Goal: Transaction & Acquisition: Purchase product/service

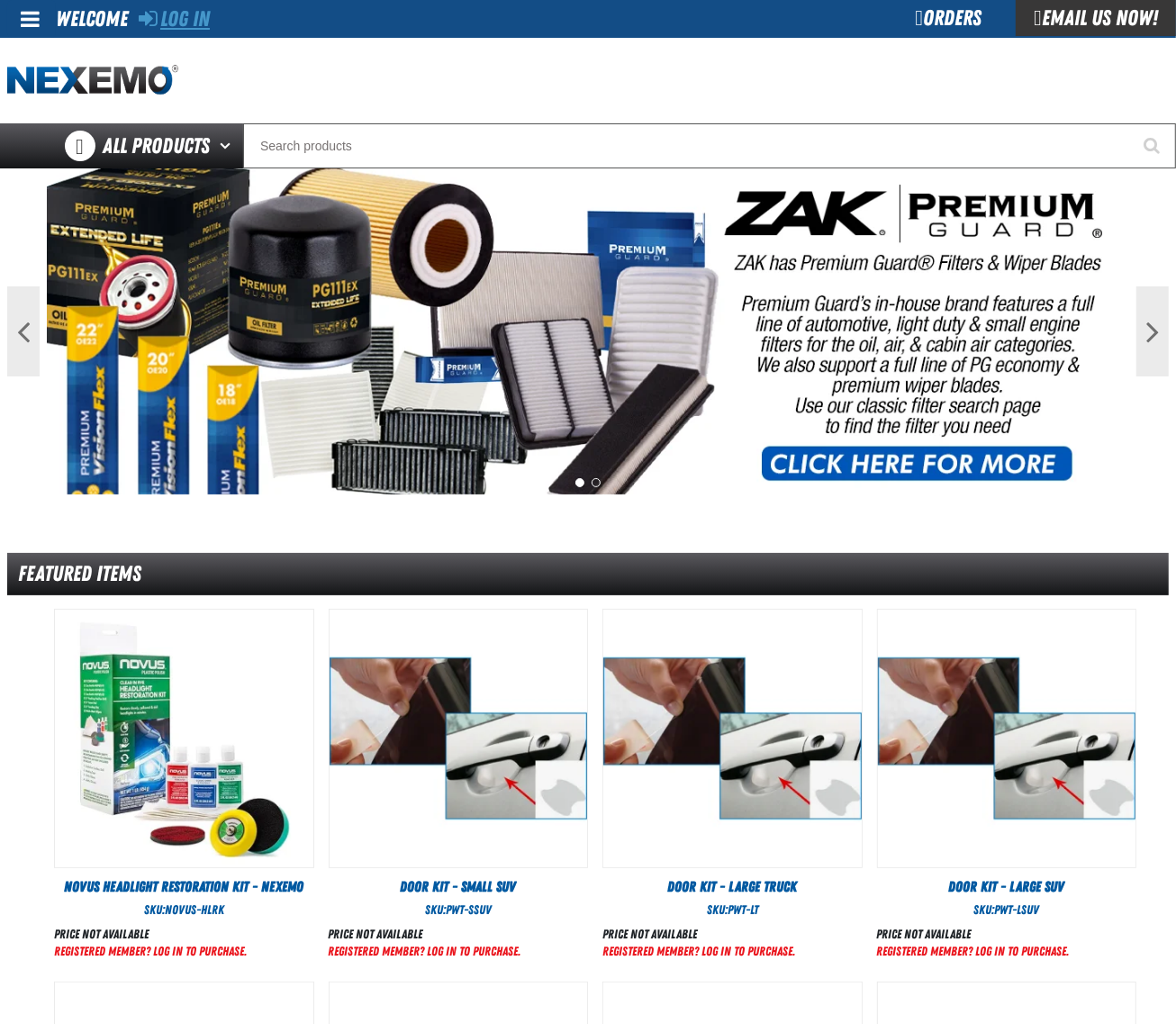
click at [196, 20] on link "Log In" at bounding box center [174, 19] width 71 height 25
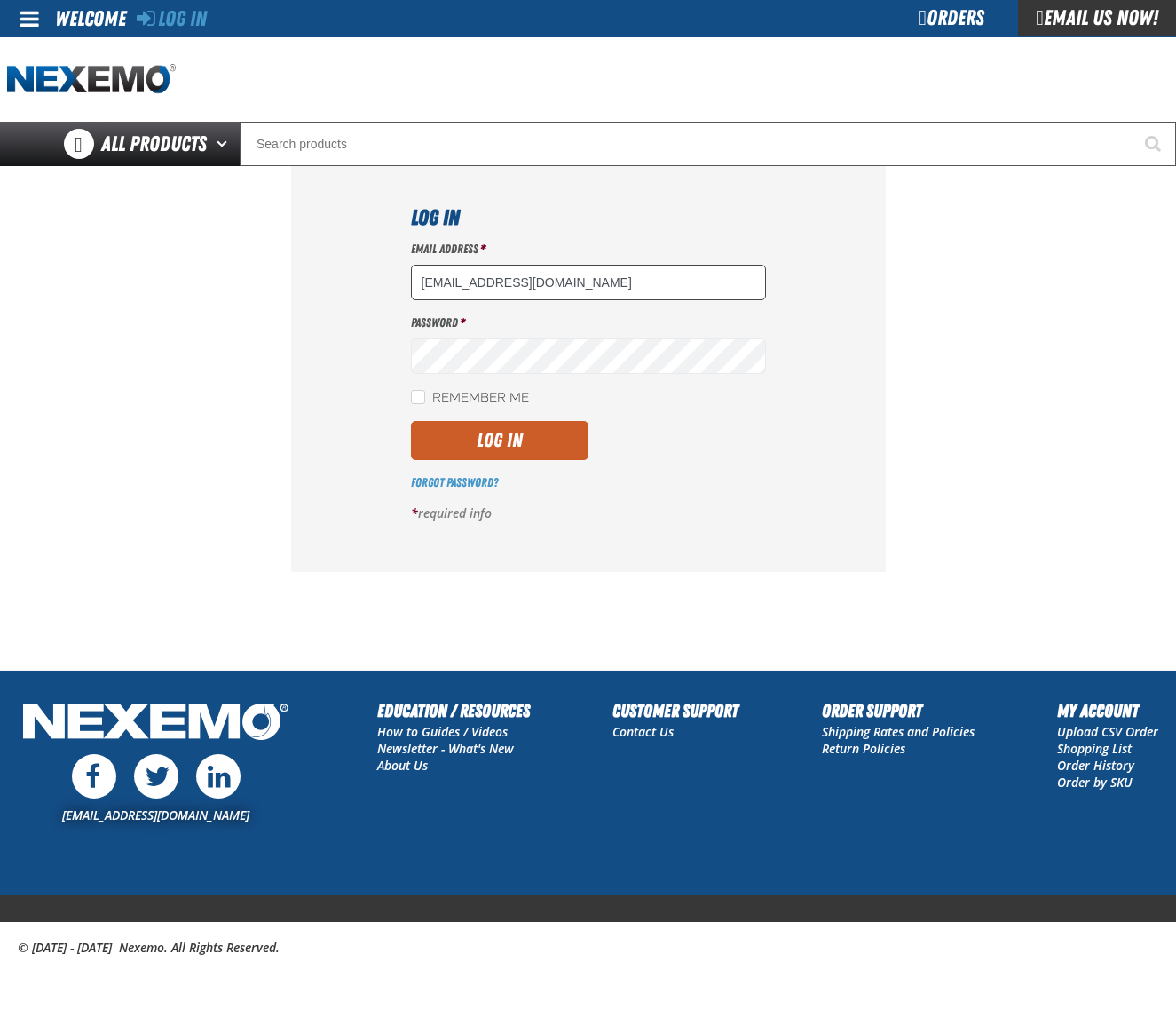
click at [552, 297] on input "dsmith04@vtaig.com" at bounding box center [588, 282] width 355 height 35
type input "dloerzel@vtaig.com"
click at [504, 446] on button "Log In" at bounding box center [500, 440] width 178 height 39
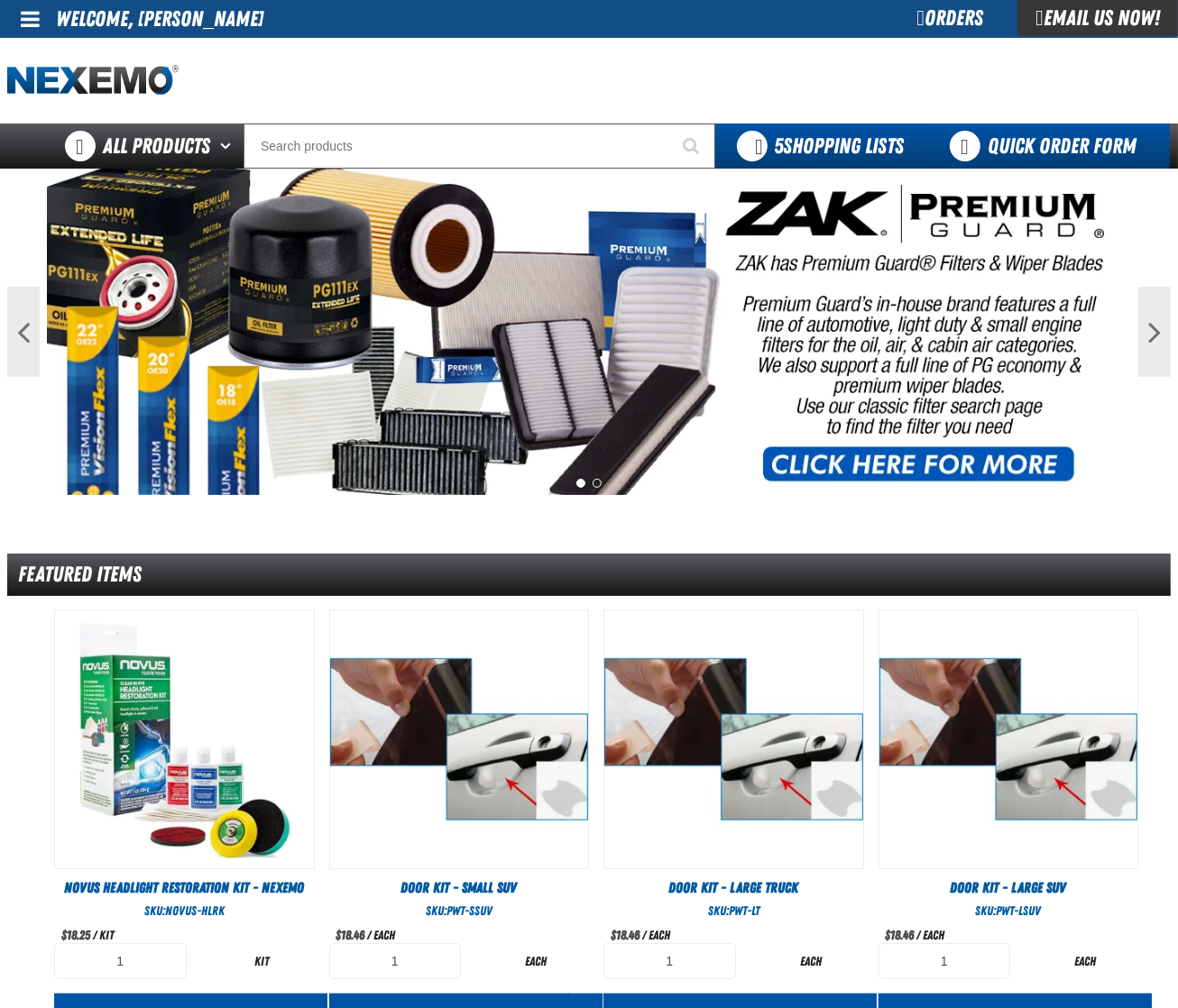
click at [1058, 142] on link "Quick Order Form" at bounding box center [1048, 146] width 245 height 45
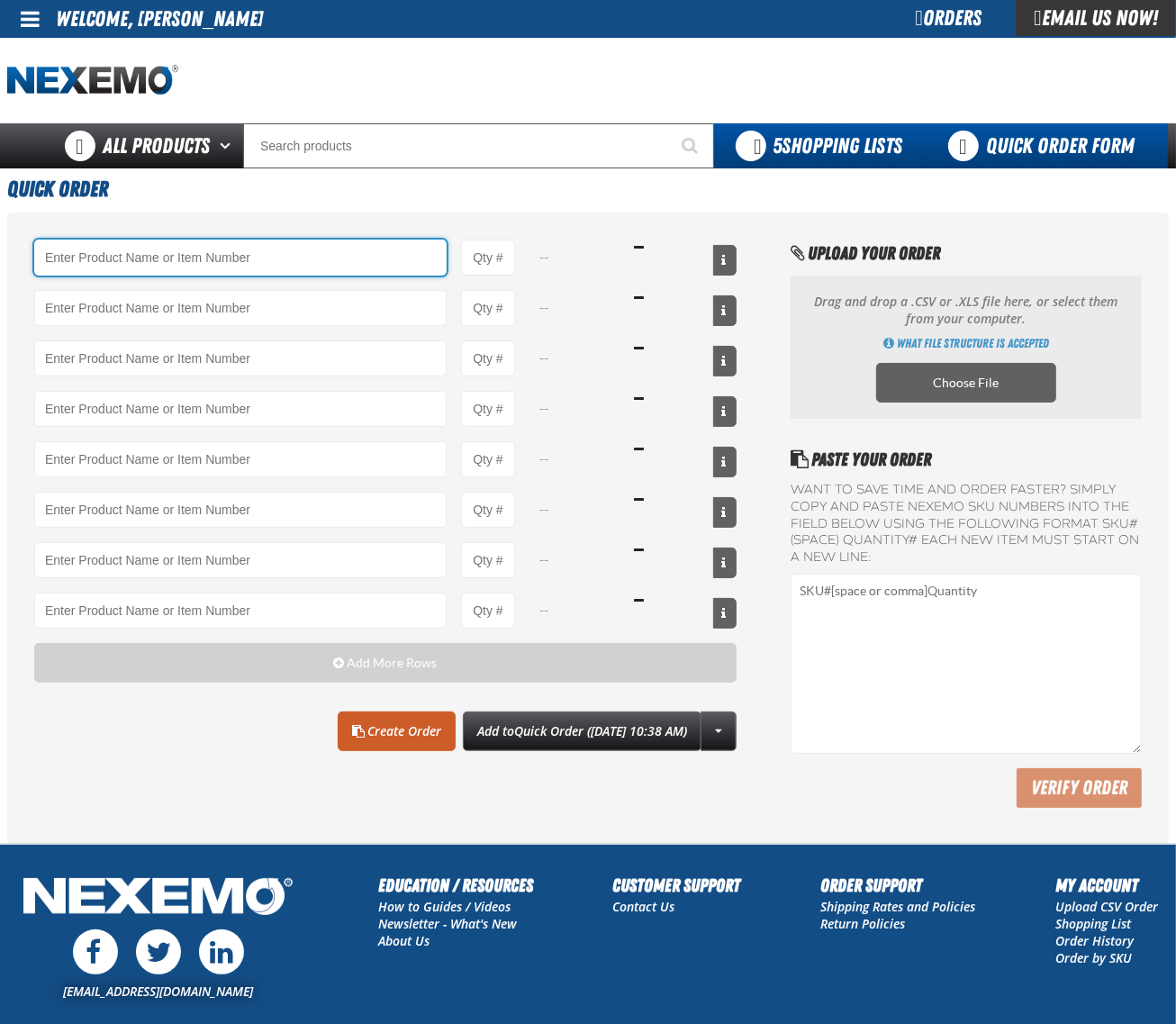
paste input "CVT500"
type input "CVT500 - Multi-Vehicle Continuous Variable Transmission Fluid - ZAK Products"
type input "1"
select select "bottle"
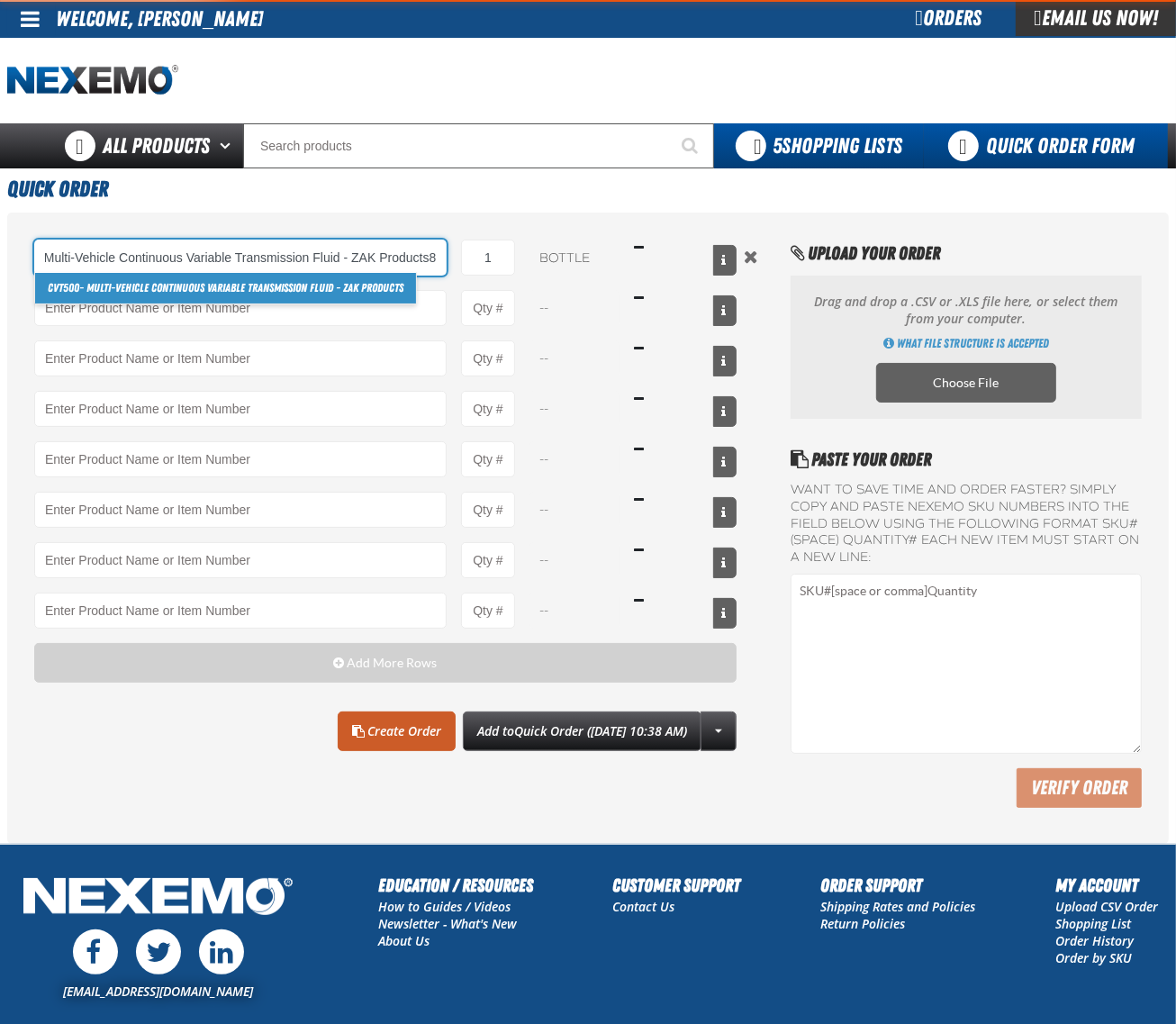
scroll to position [0, 66]
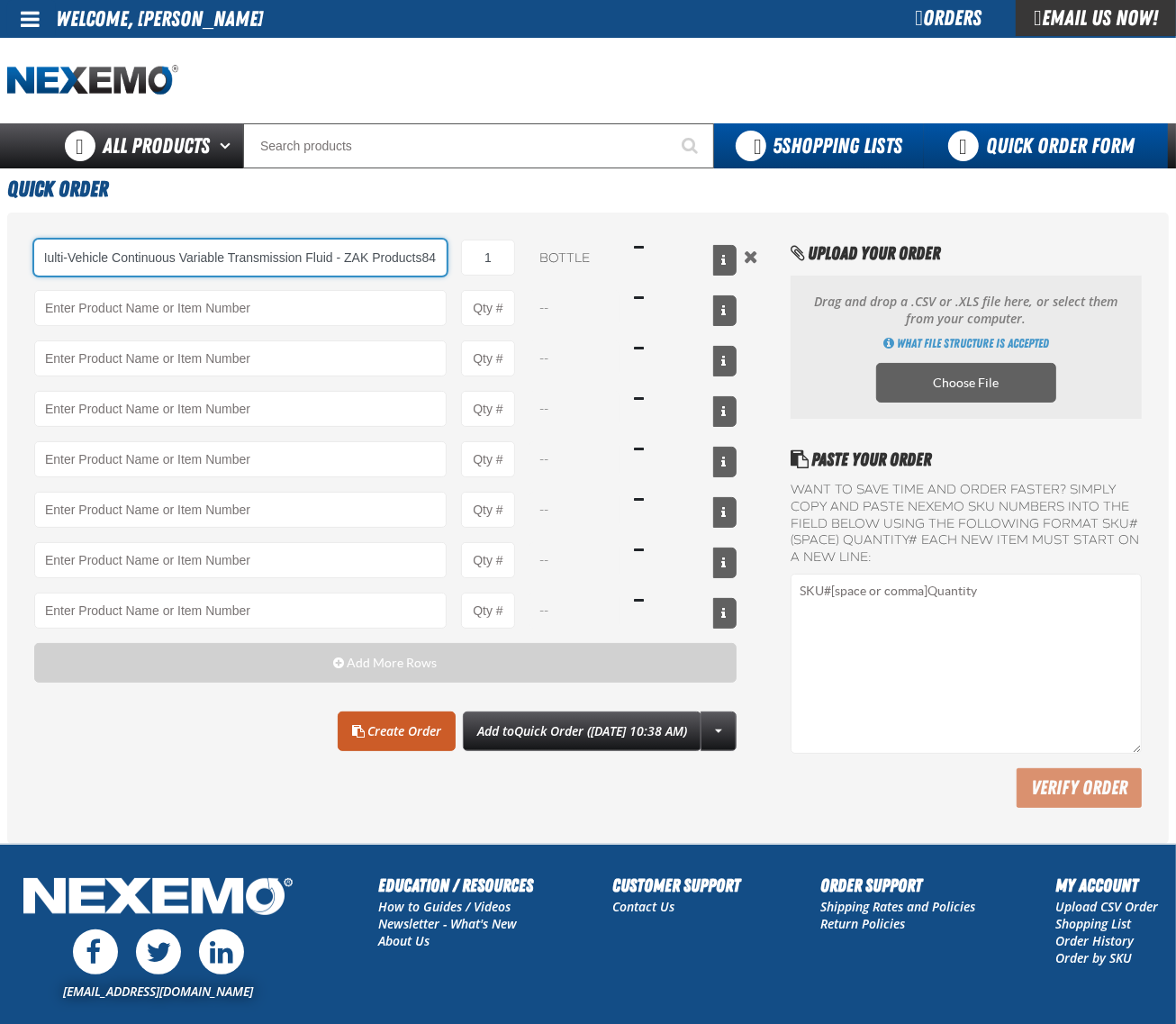
type input "CVT500 - Multi-Vehicle Continuous Variable Transmission Fluid - ZAK Products84"
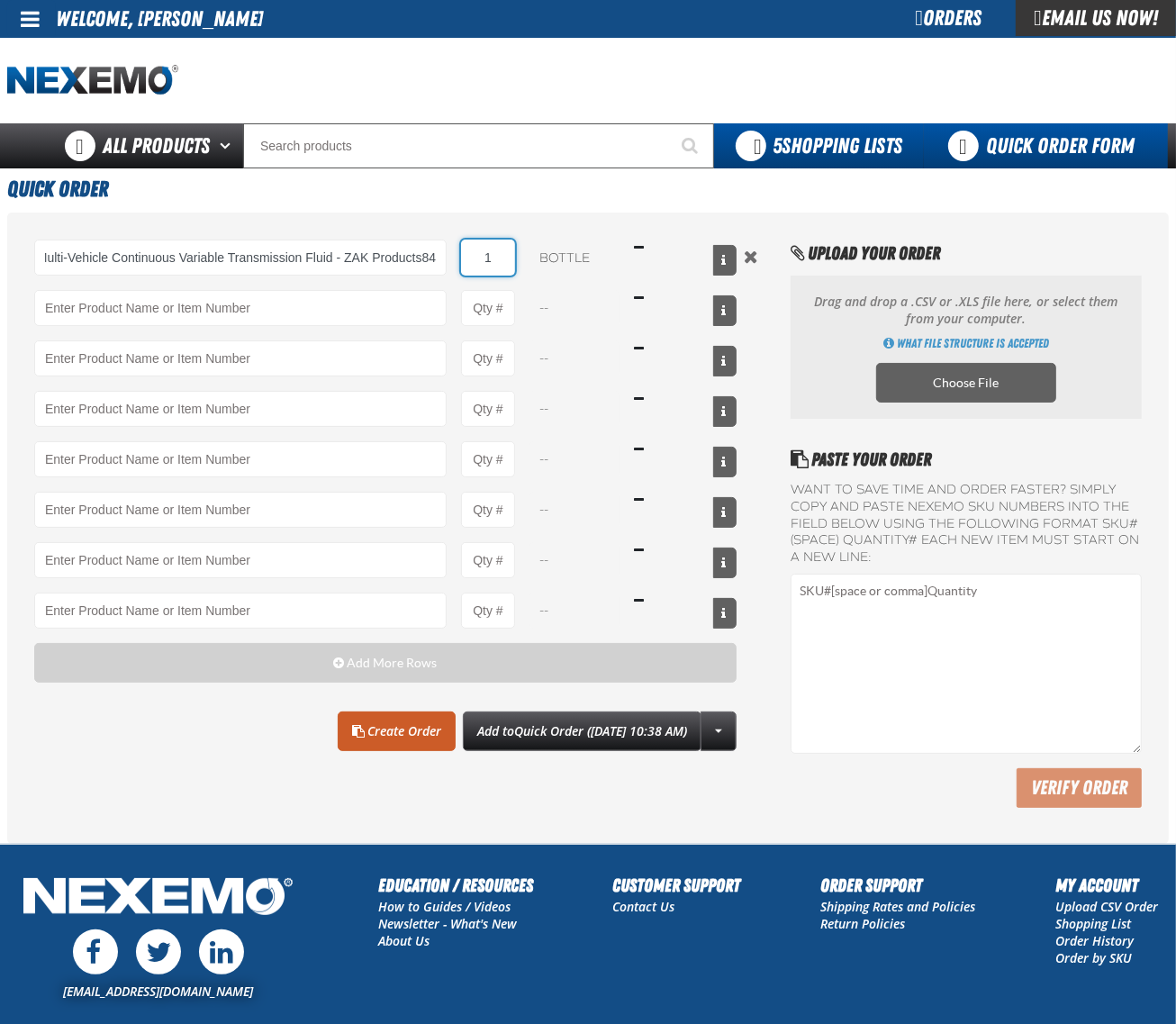
scroll to position [0, 0]
type input "8"
type input "CVT500 - Multi-Vehicle Continuous Variable Transmission Fluid - ZAK Products"
type input "84"
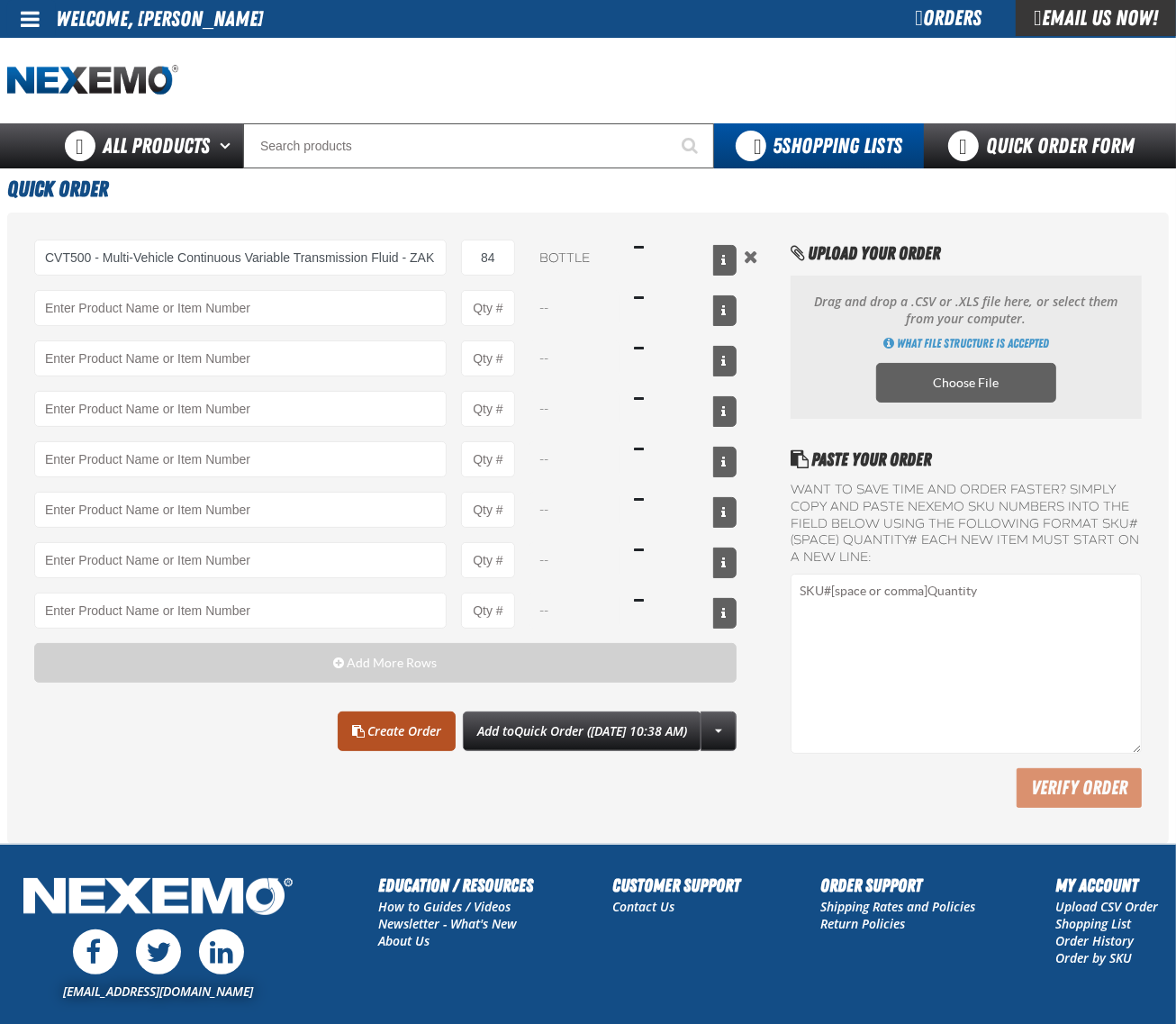
click at [389, 740] on link "Create Order" at bounding box center [397, 731] width 118 height 40
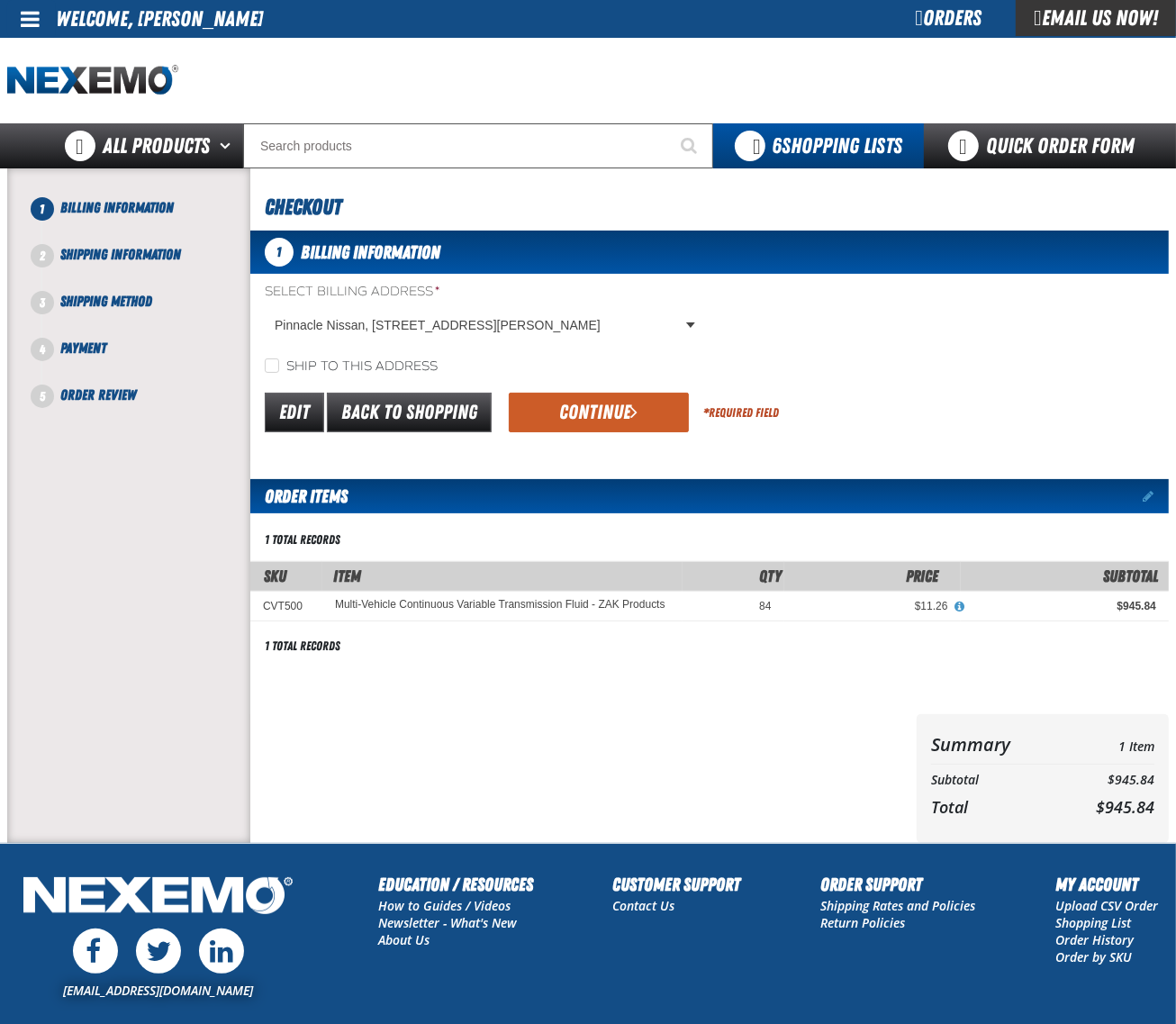
click at [280, 365] on label "Ship to this address" at bounding box center [351, 368] width 173 height 17
click at [279, 365] on input "Ship to this address" at bounding box center [271, 366] width 15 height 15
checkbox input "true"
click at [592, 414] on button "Continue" at bounding box center [599, 412] width 180 height 40
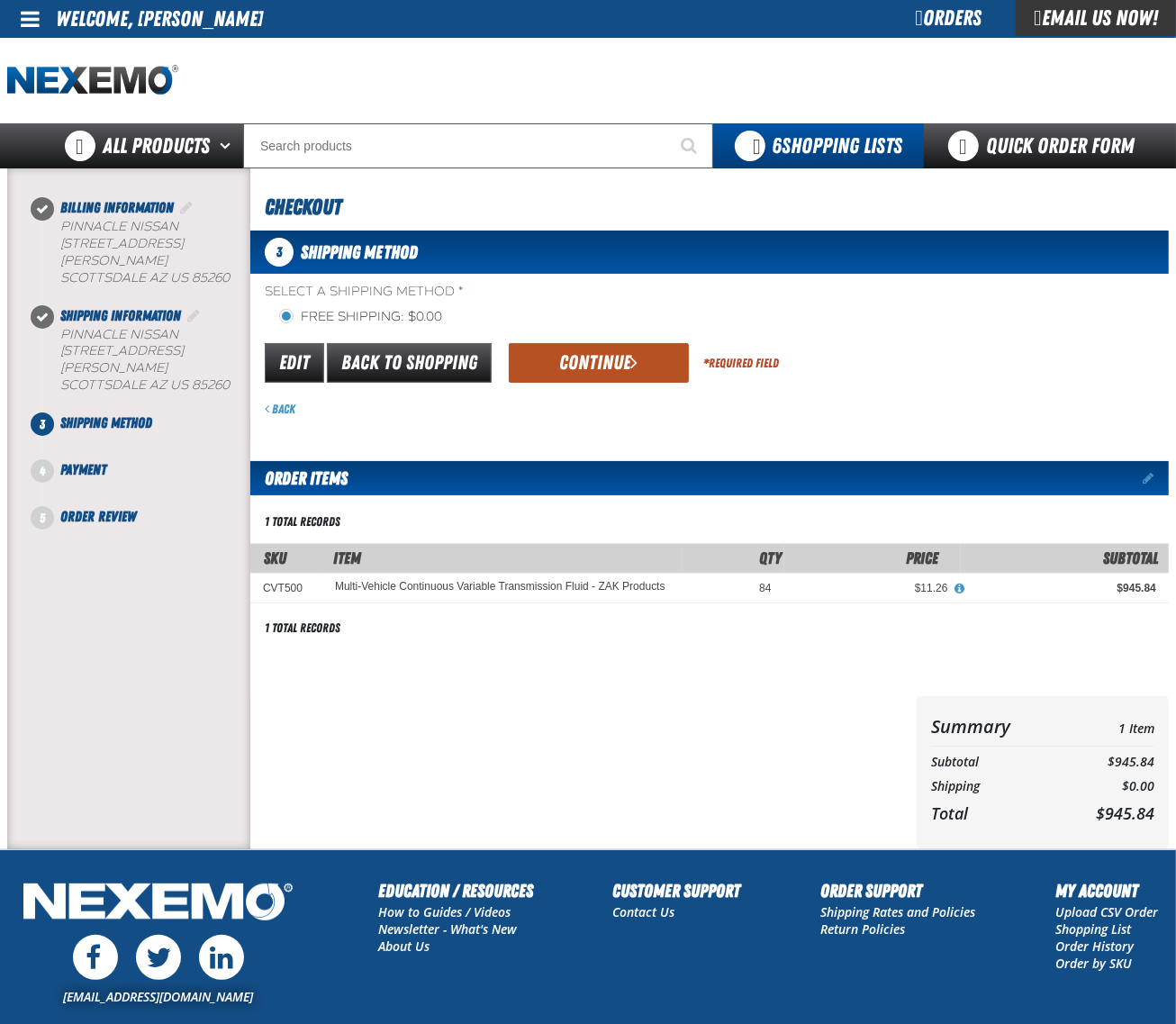
click at [609, 367] on button "Continue" at bounding box center [599, 363] width 180 height 40
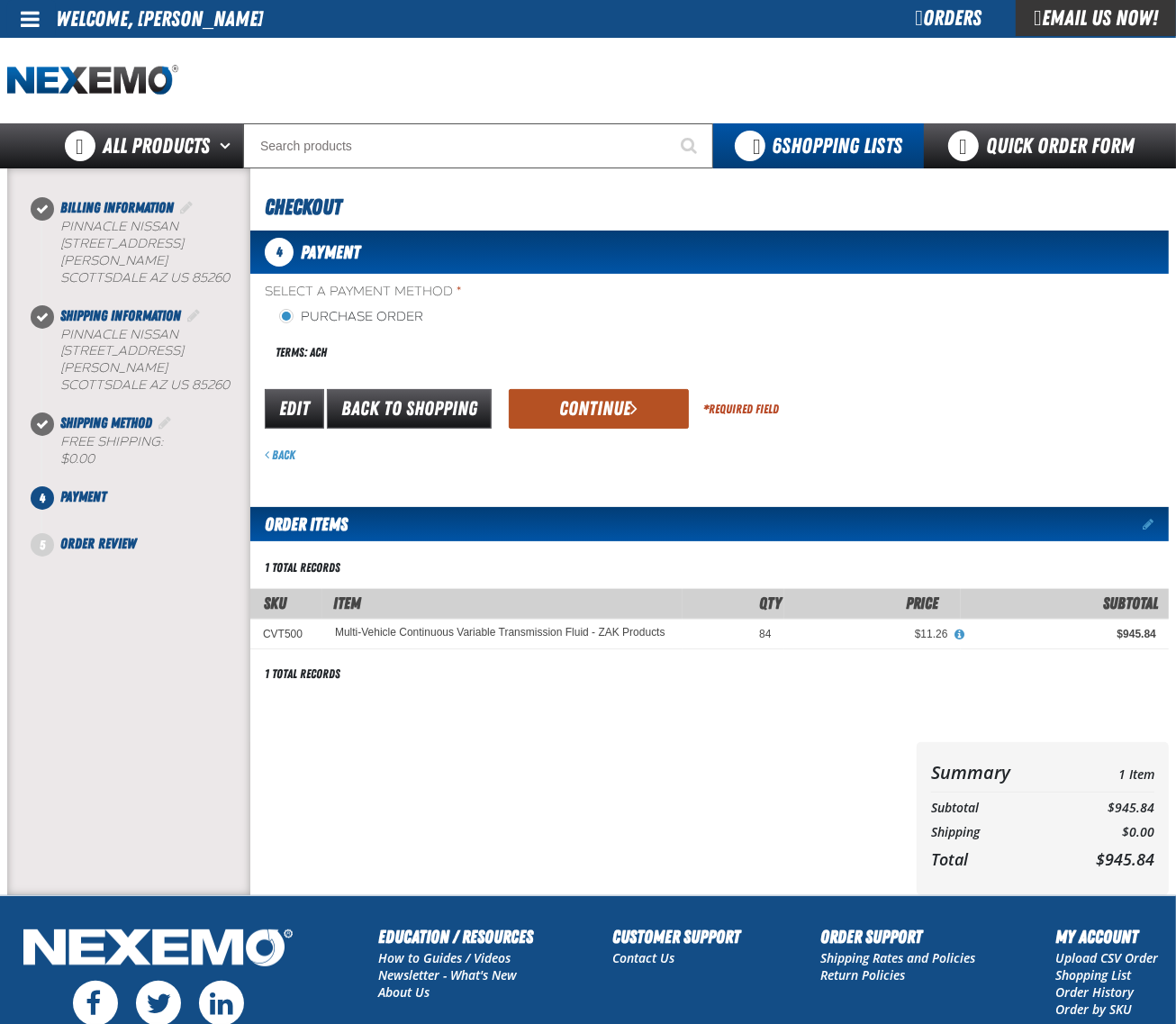
click at [592, 405] on button "Continue" at bounding box center [599, 408] width 180 height 40
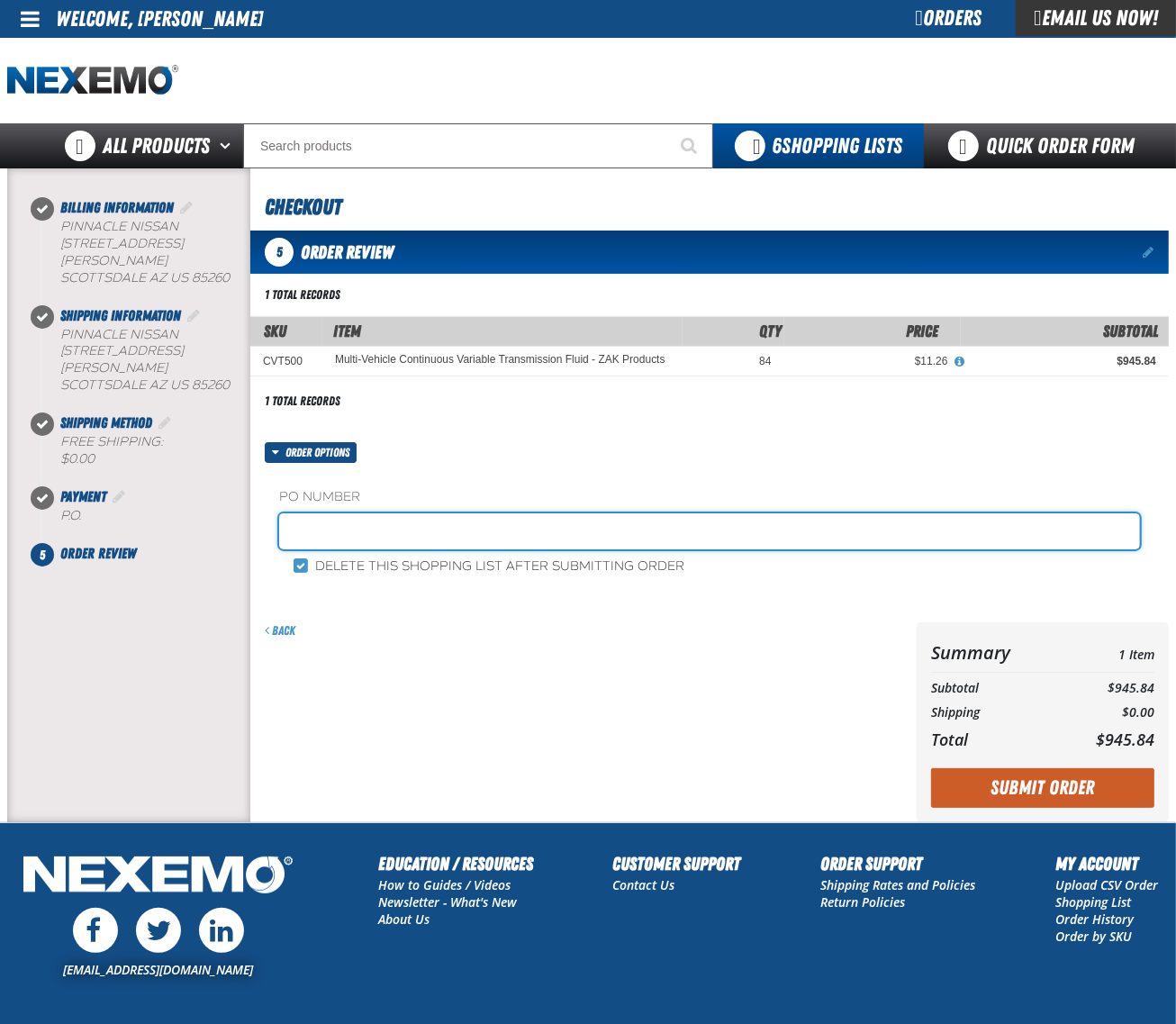
click at [531, 541] on input "text" at bounding box center [710, 530] width 861 height 36
type input "1006CHEM2"
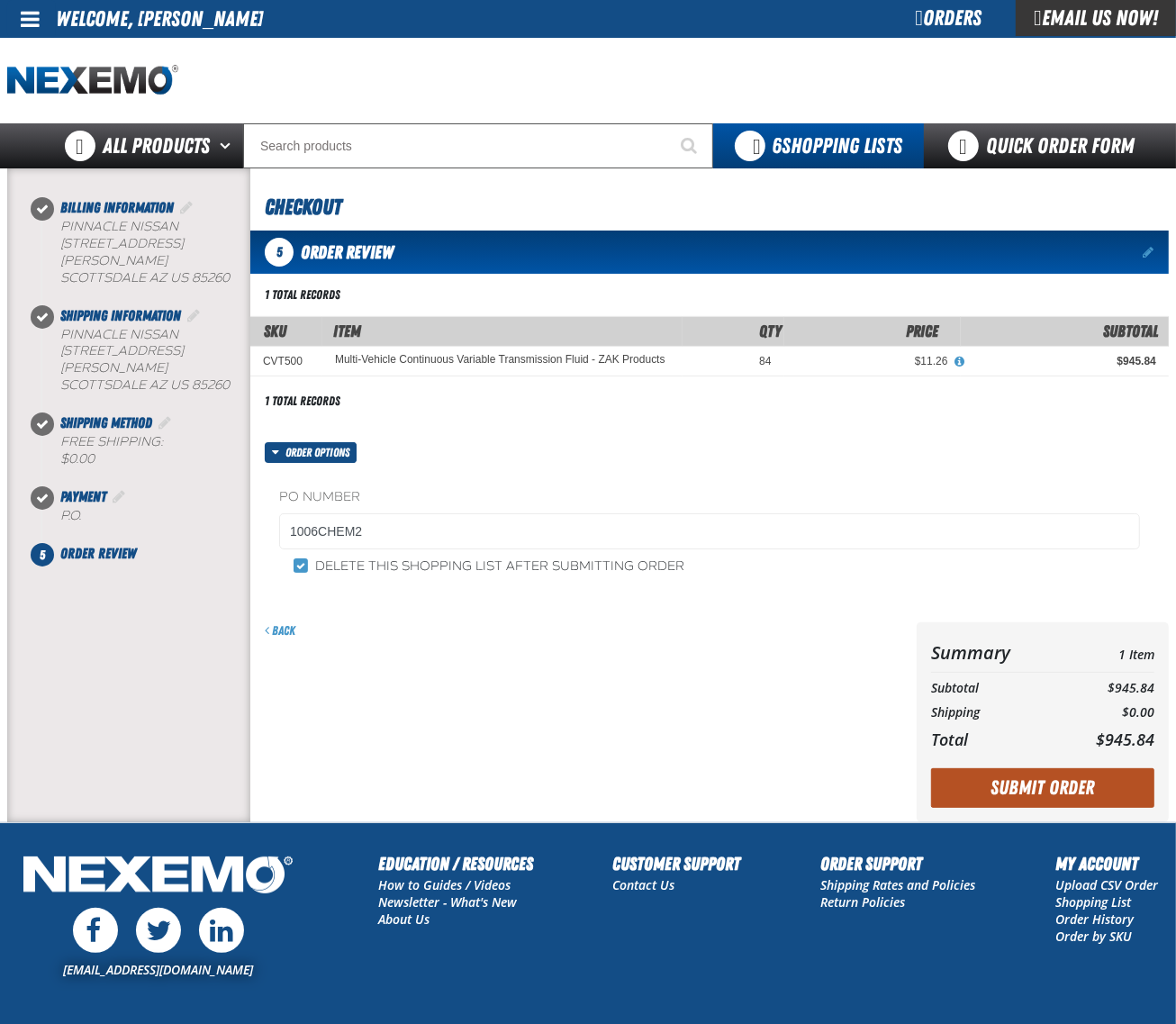
click at [1045, 789] on button "Submit Order" at bounding box center [1042, 787] width 223 height 40
